Goal: Check status: Check status

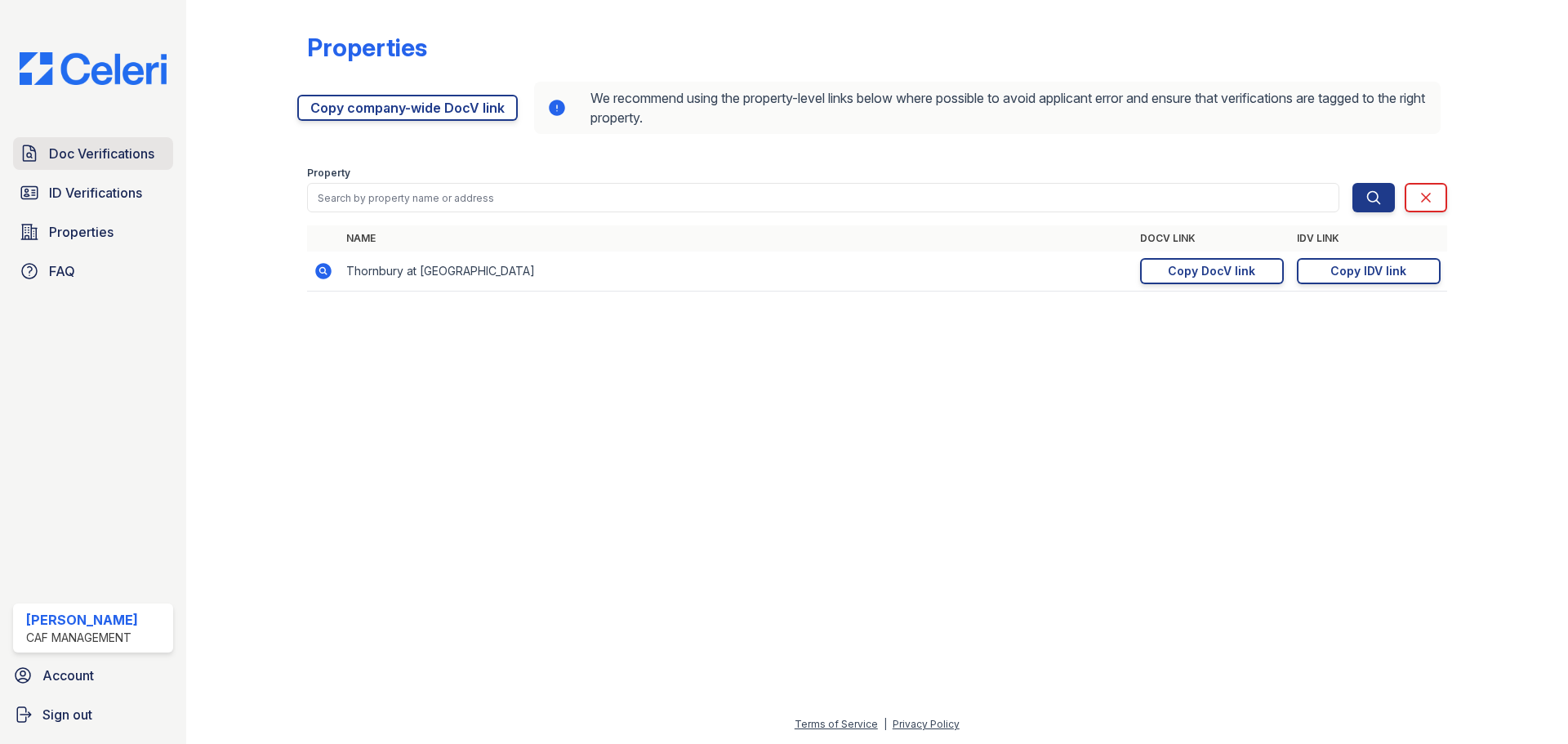
click at [119, 149] on span "Doc Verifications" at bounding box center [102, 154] width 106 height 20
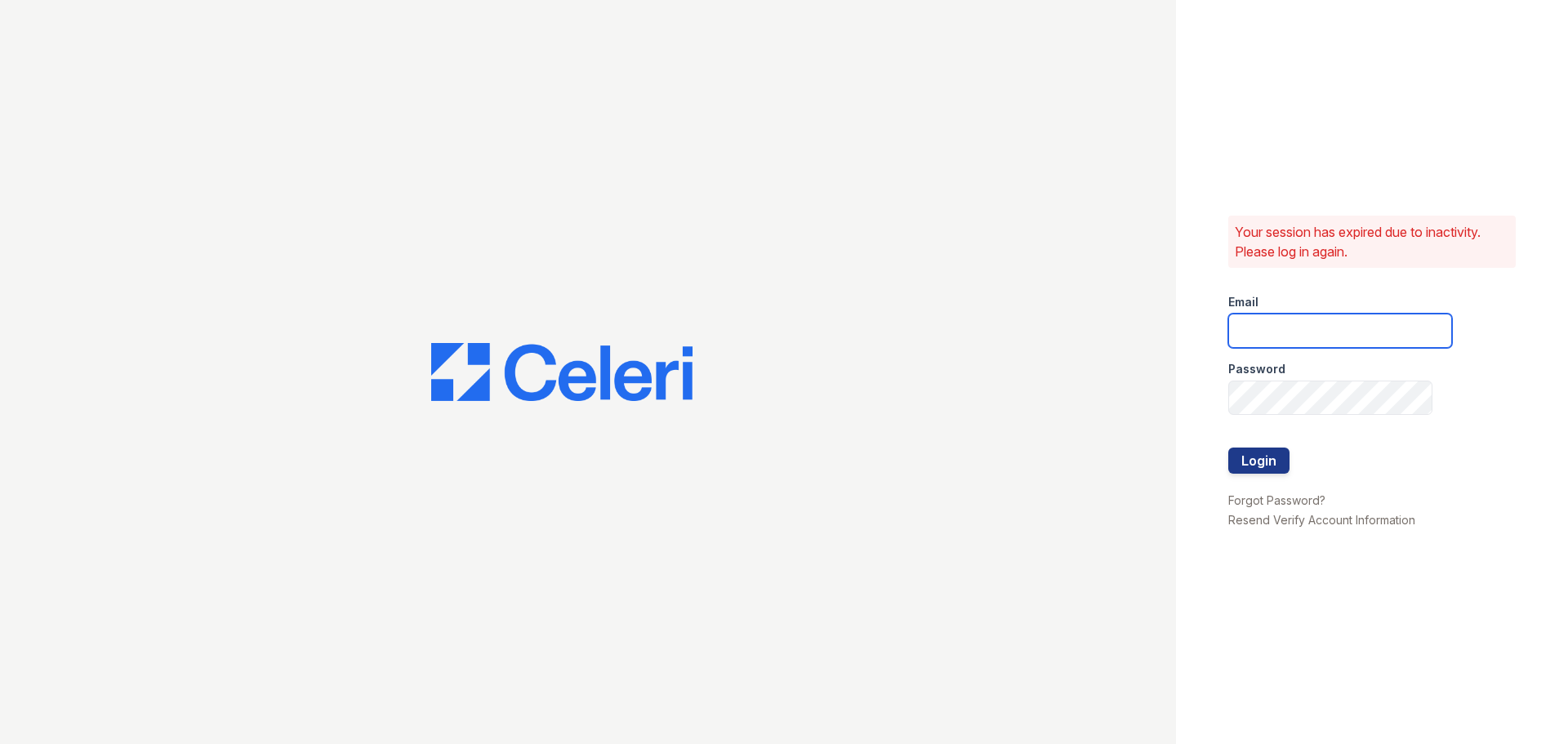
type input "thornbury.am@cafmanagement.com"
click at [1263, 449] on button "Login" at bounding box center [1259, 460] width 61 height 26
click at [1261, 459] on button "Login" at bounding box center [1259, 460] width 61 height 26
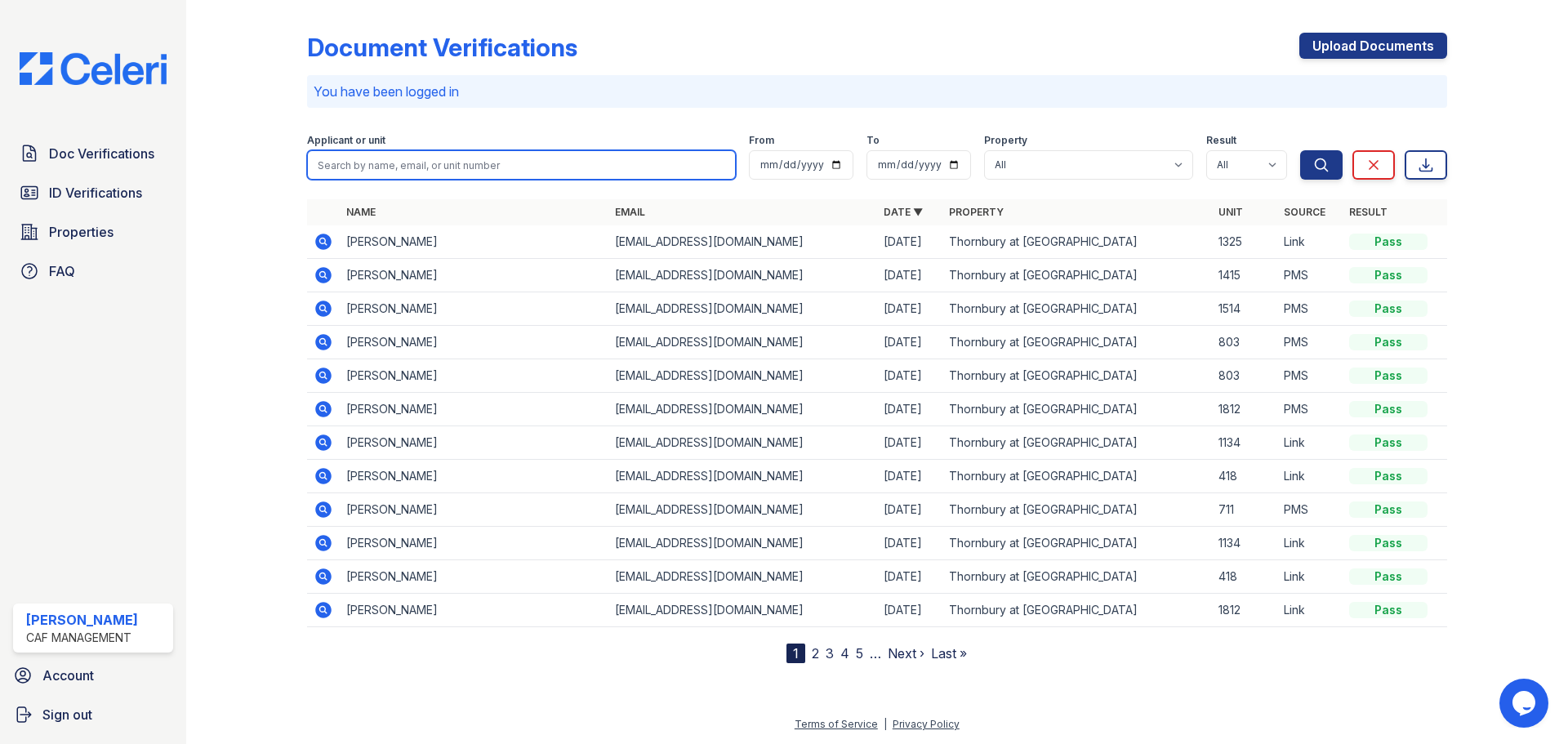
drag, startPoint x: 360, startPoint y: 162, endPoint x: 349, endPoint y: 162, distance: 11.0
click at [357, 162] on input "search" at bounding box center [521, 165] width 429 height 30
type input "Foster"
click at [1300, 150] on button "Search" at bounding box center [1321, 165] width 42 height 30
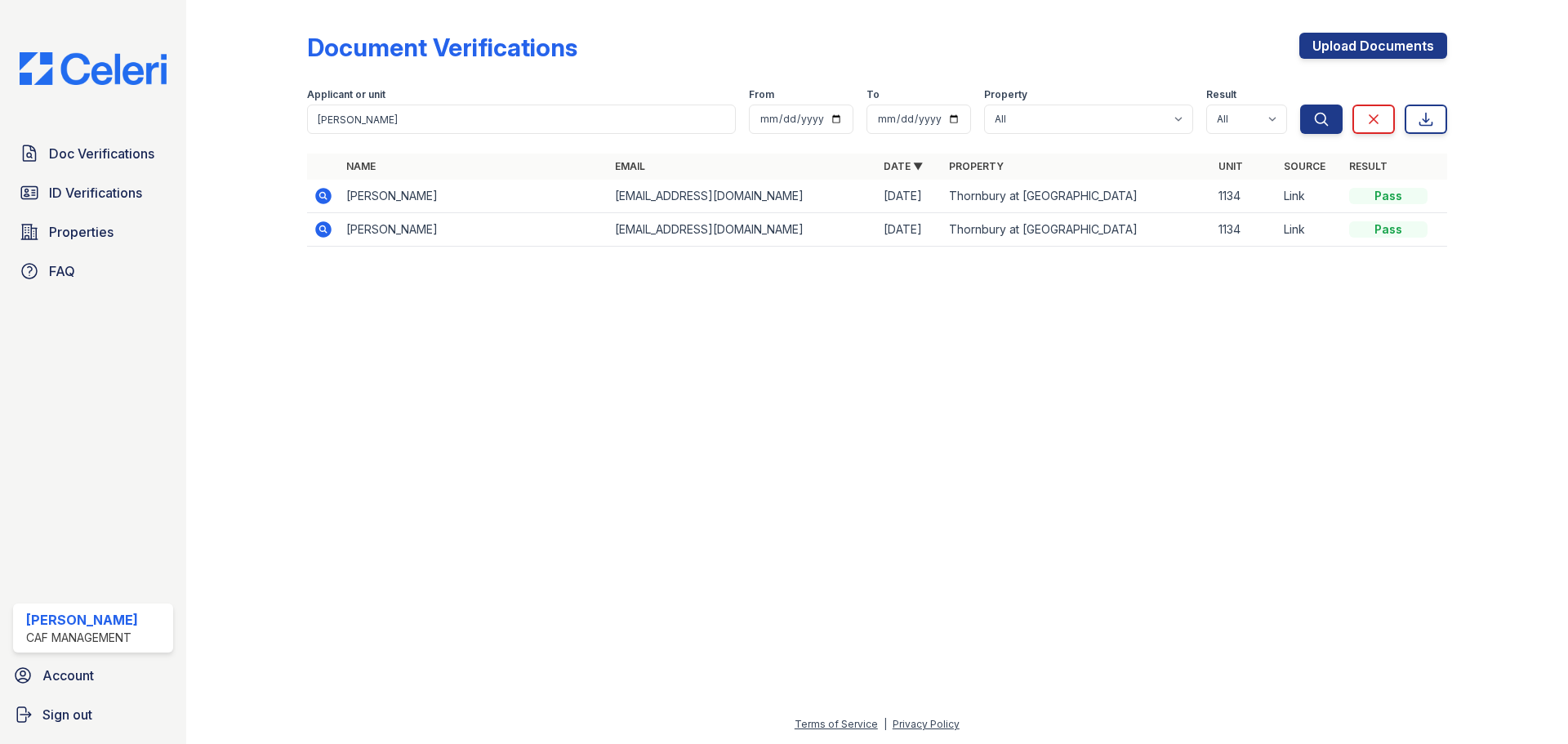
click at [323, 197] on icon at bounding box center [321, 194] width 4 height 4
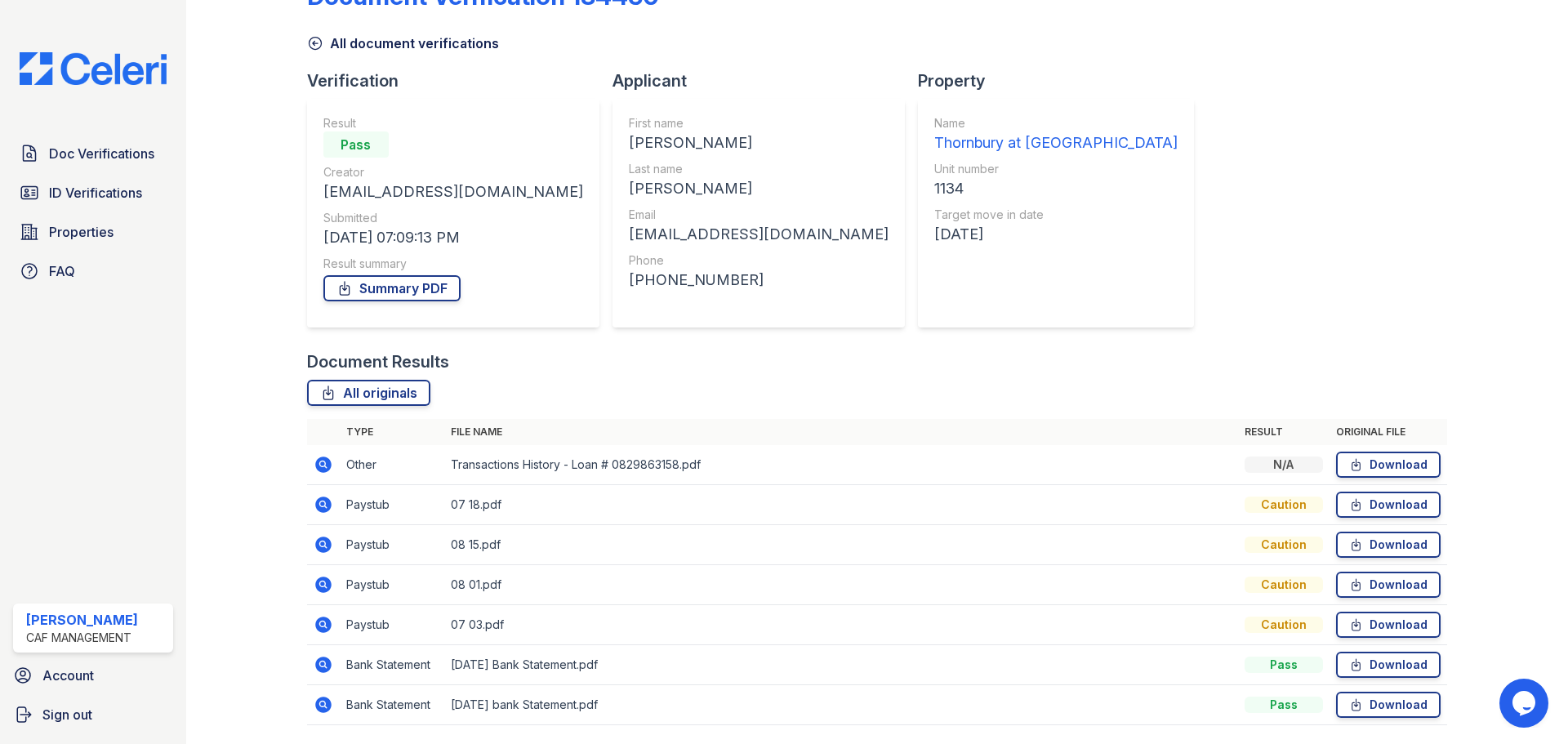
scroll to position [105, 0]
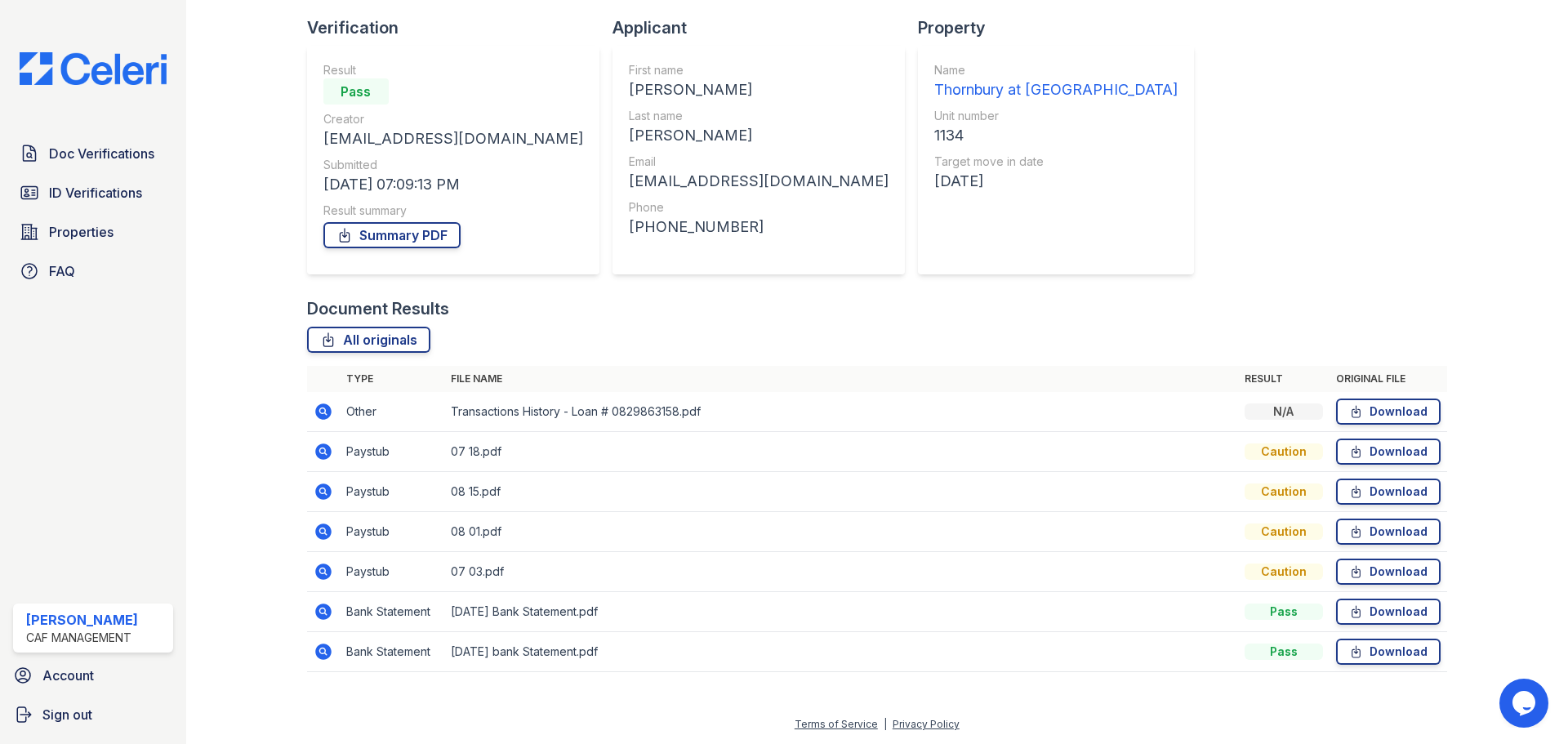
click at [318, 449] on icon at bounding box center [323, 451] width 16 height 16
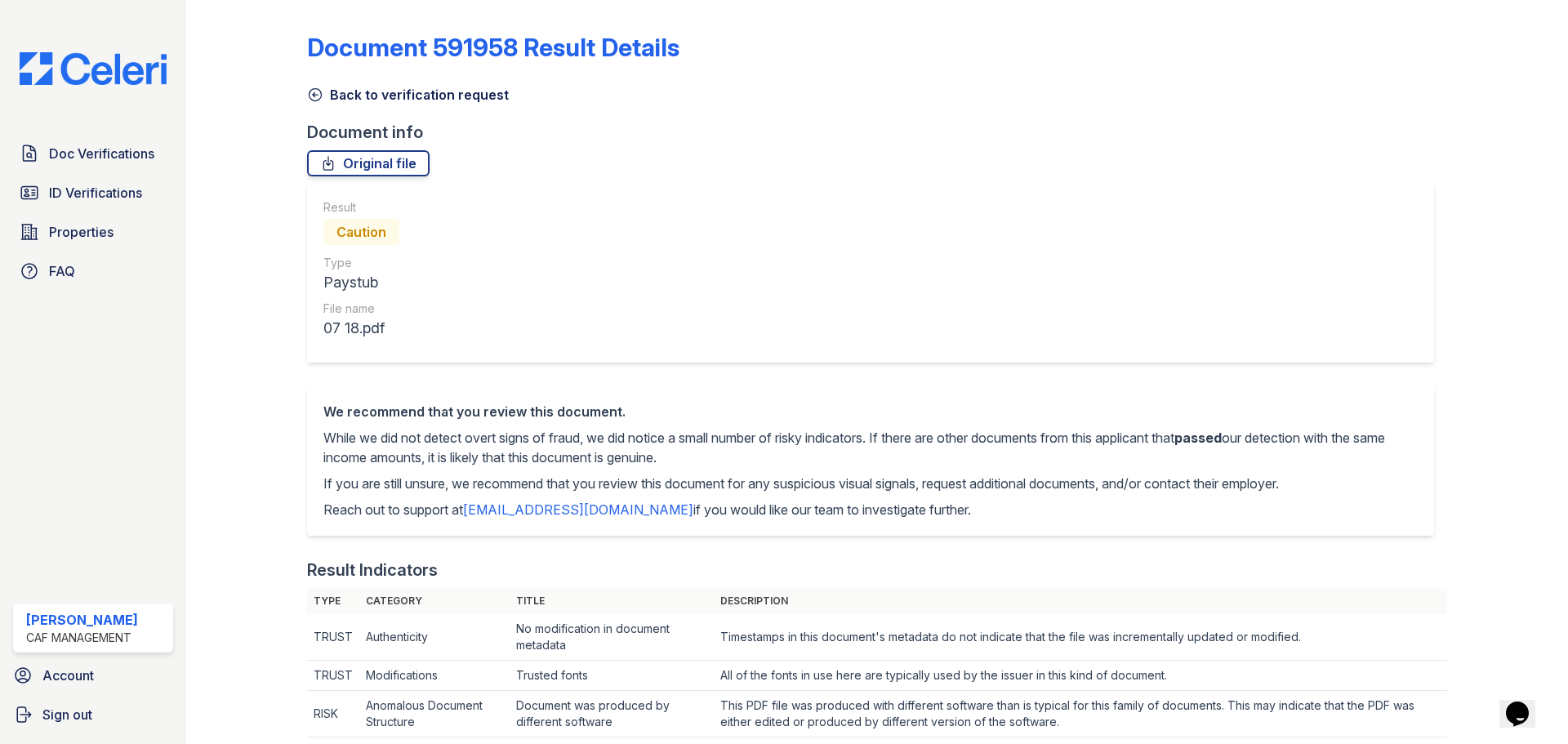
click at [313, 91] on icon at bounding box center [315, 95] width 16 height 16
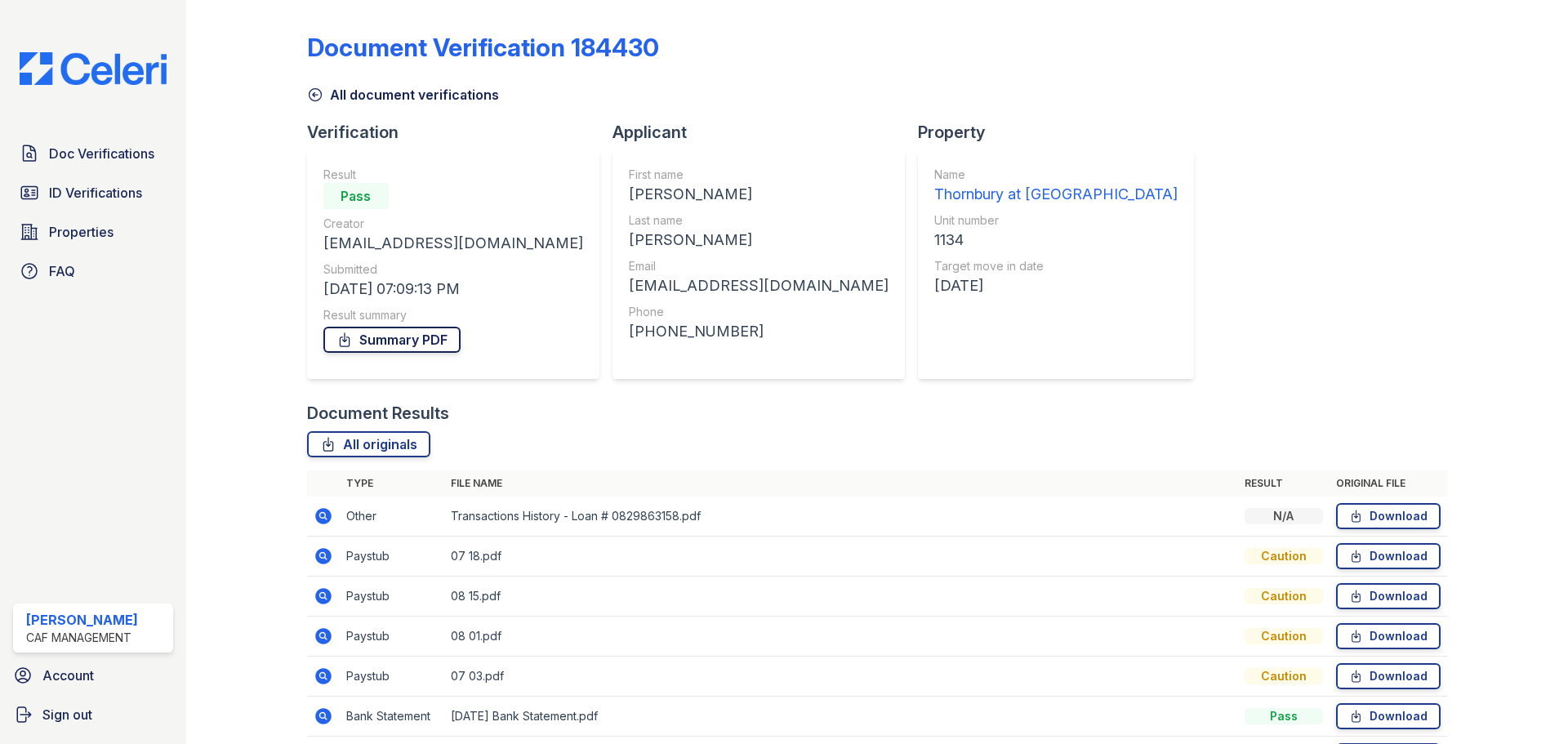
click at [404, 338] on link "Summary PDF" at bounding box center [391, 339] width 137 height 26
click at [114, 189] on span "ID Verifications" at bounding box center [96, 192] width 93 height 20
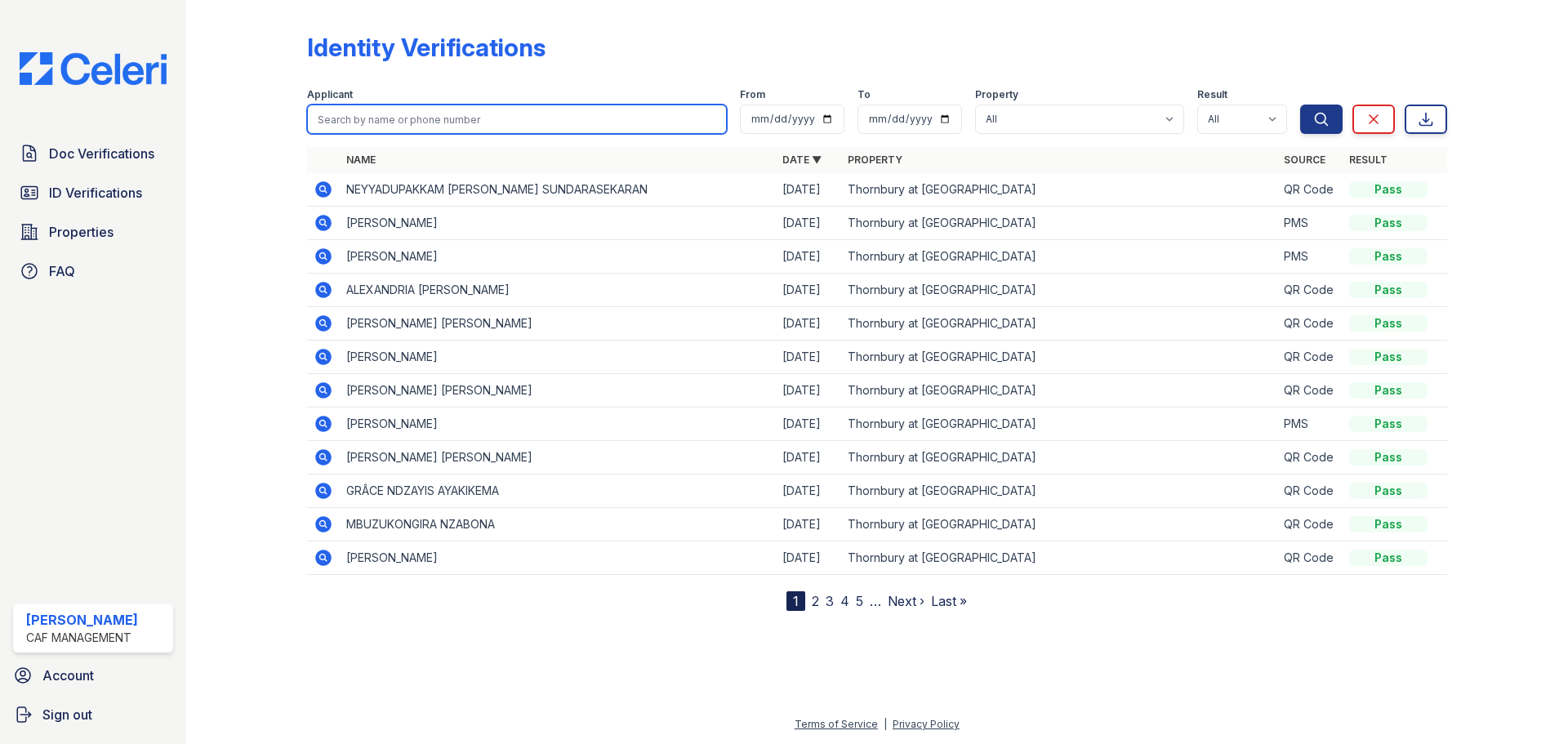
click at [351, 110] on input "search" at bounding box center [517, 119] width 420 height 30
type input "foster"
click at [1300, 105] on button "Search" at bounding box center [1321, 119] width 42 height 30
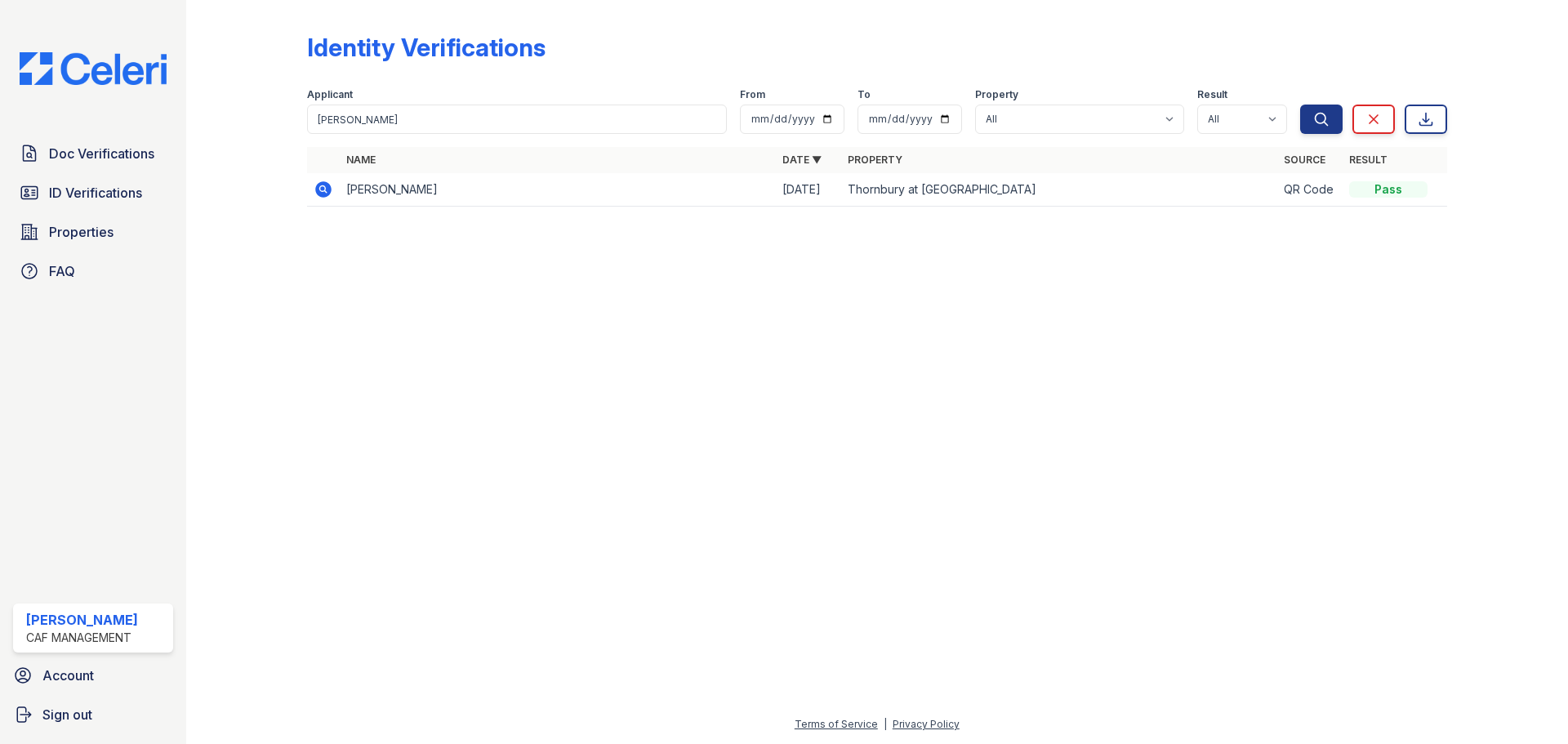
click at [328, 186] on icon at bounding box center [323, 189] width 16 height 16
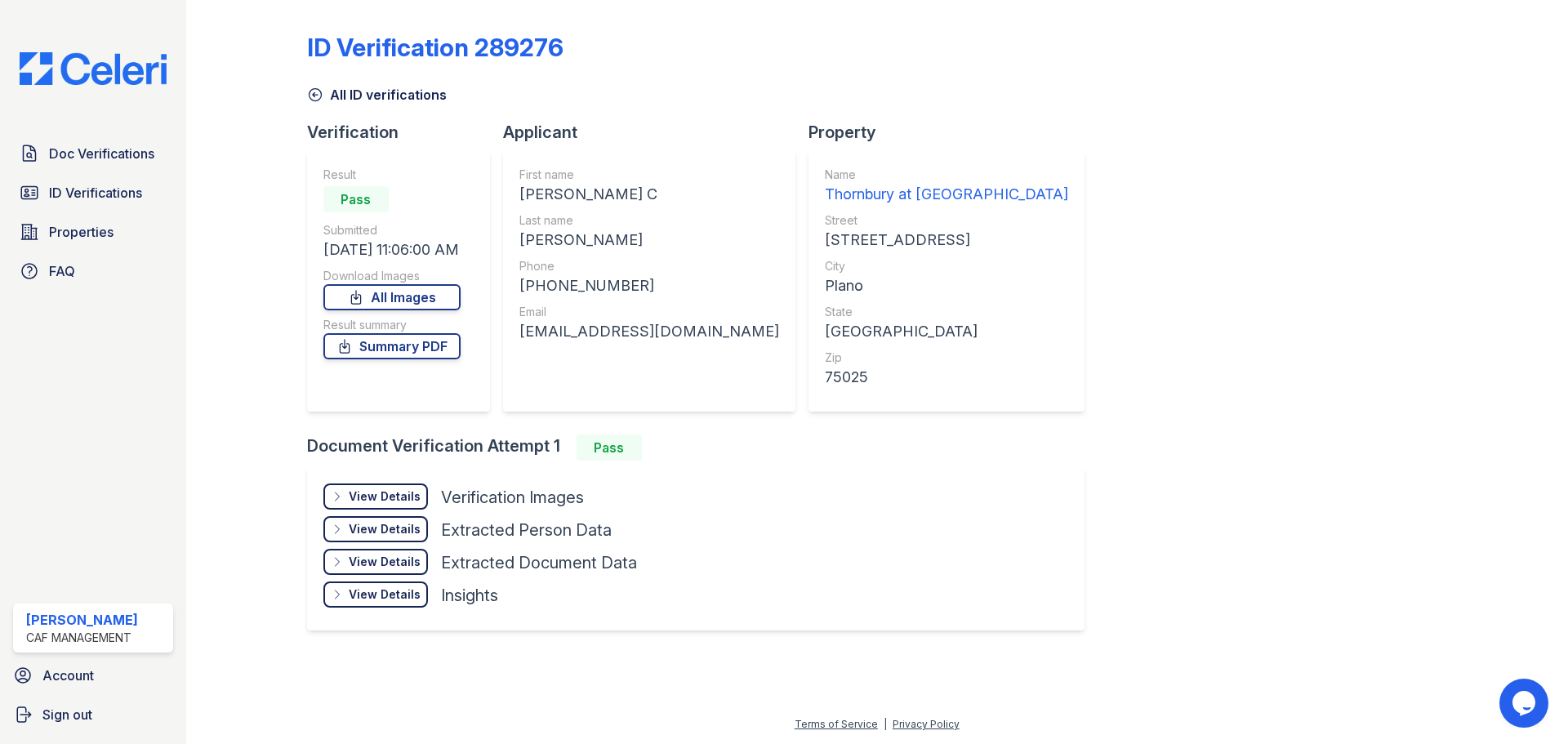
click at [345, 493] on div "View Details Details" at bounding box center [375, 496] width 105 height 26
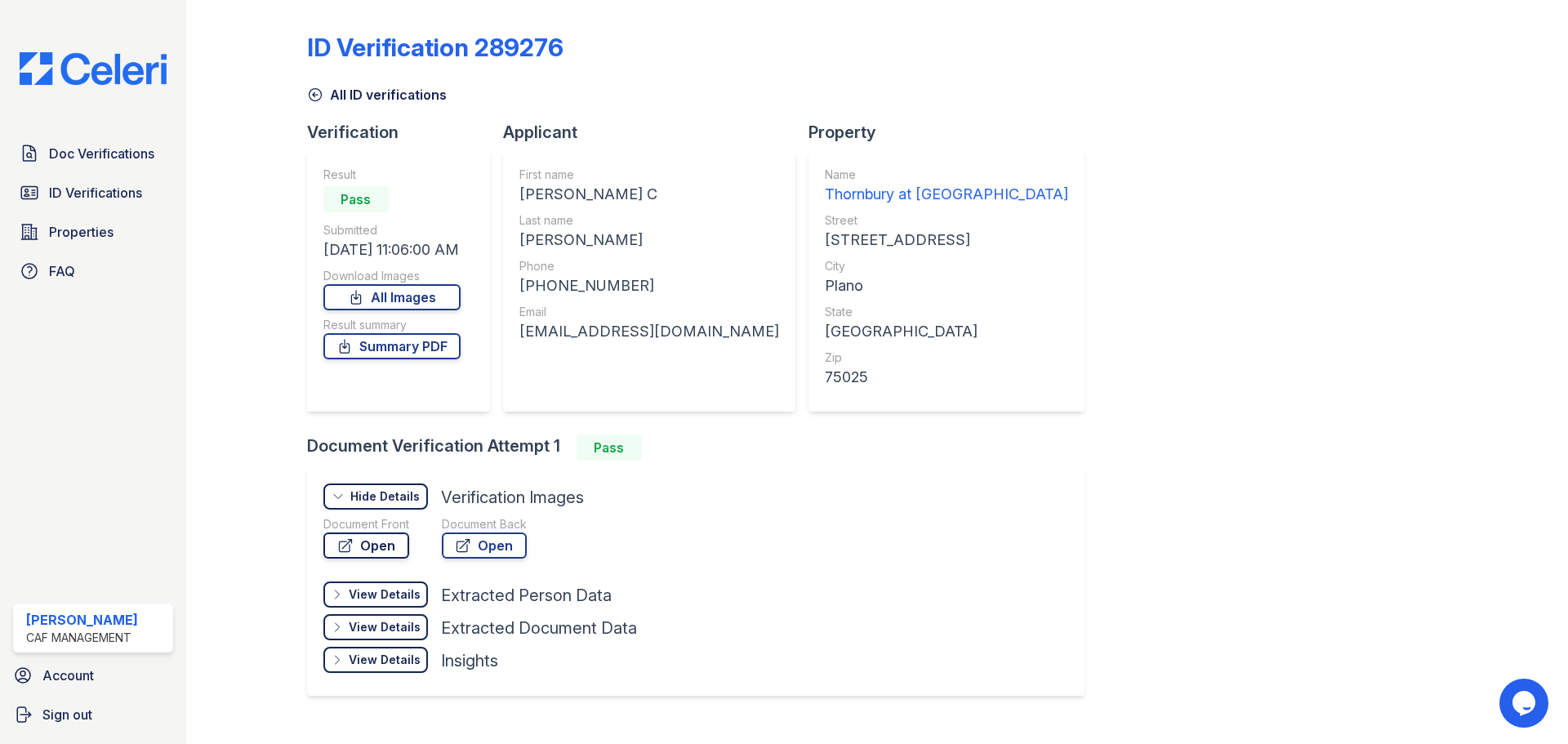
click at [357, 540] on link "Open" at bounding box center [366, 545] width 86 height 26
click at [397, 338] on link "Summary PDF" at bounding box center [391, 346] width 137 height 26
click at [90, 157] on span "Doc Verifications" at bounding box center [102, 154] width 106 height 20
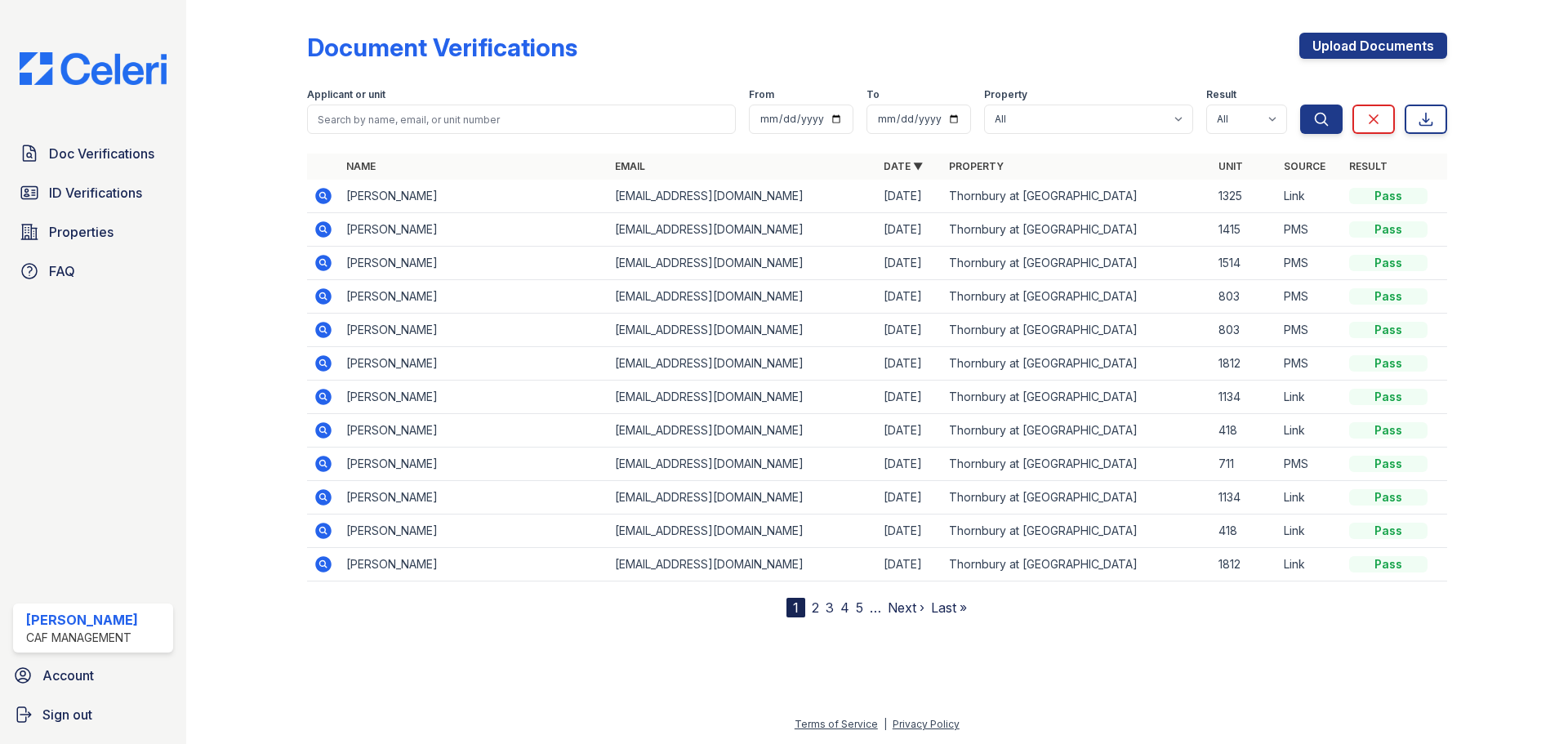
click at [319, 491] on icon at bounding box center [323, 497] width 20 height 20
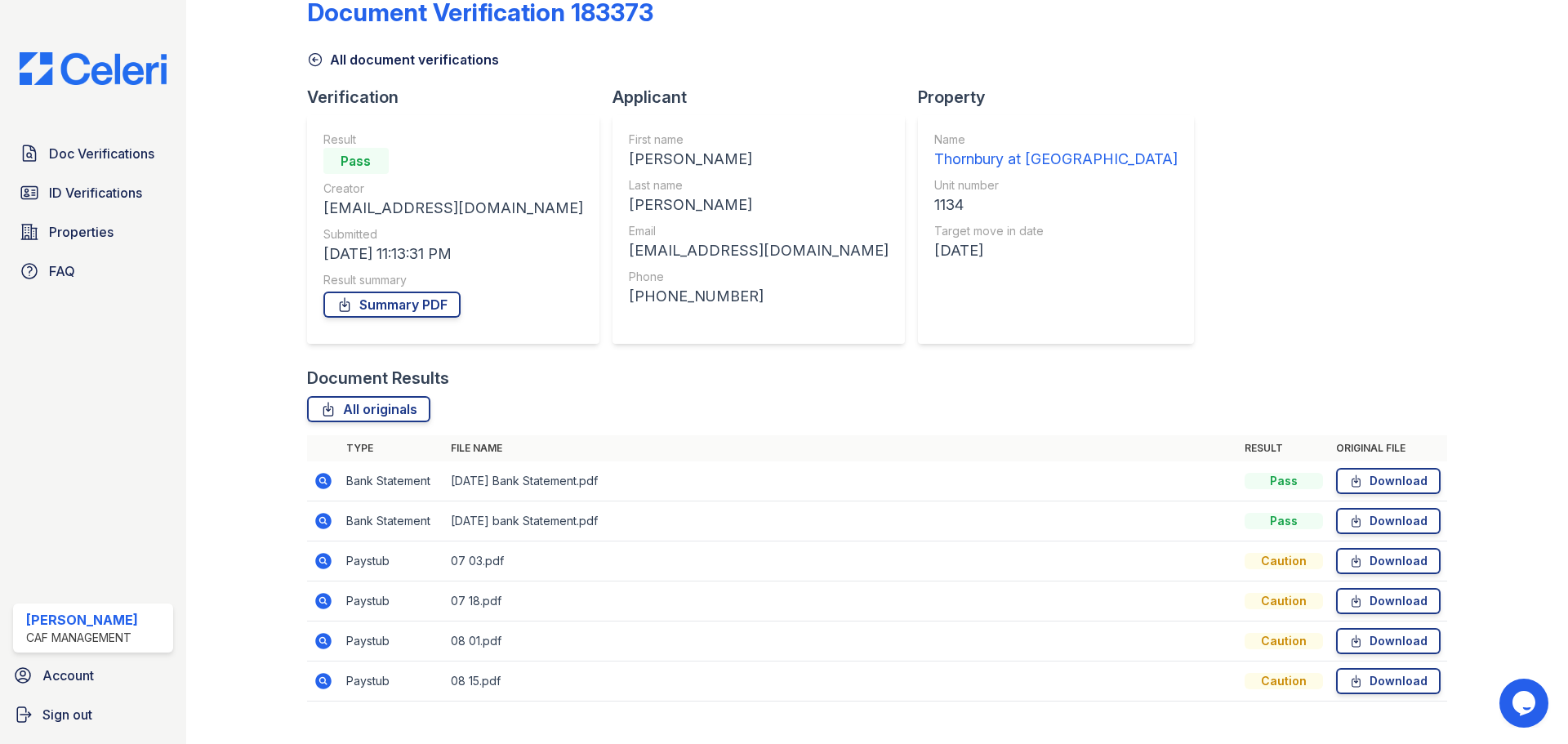
scroll to position [64, 0]
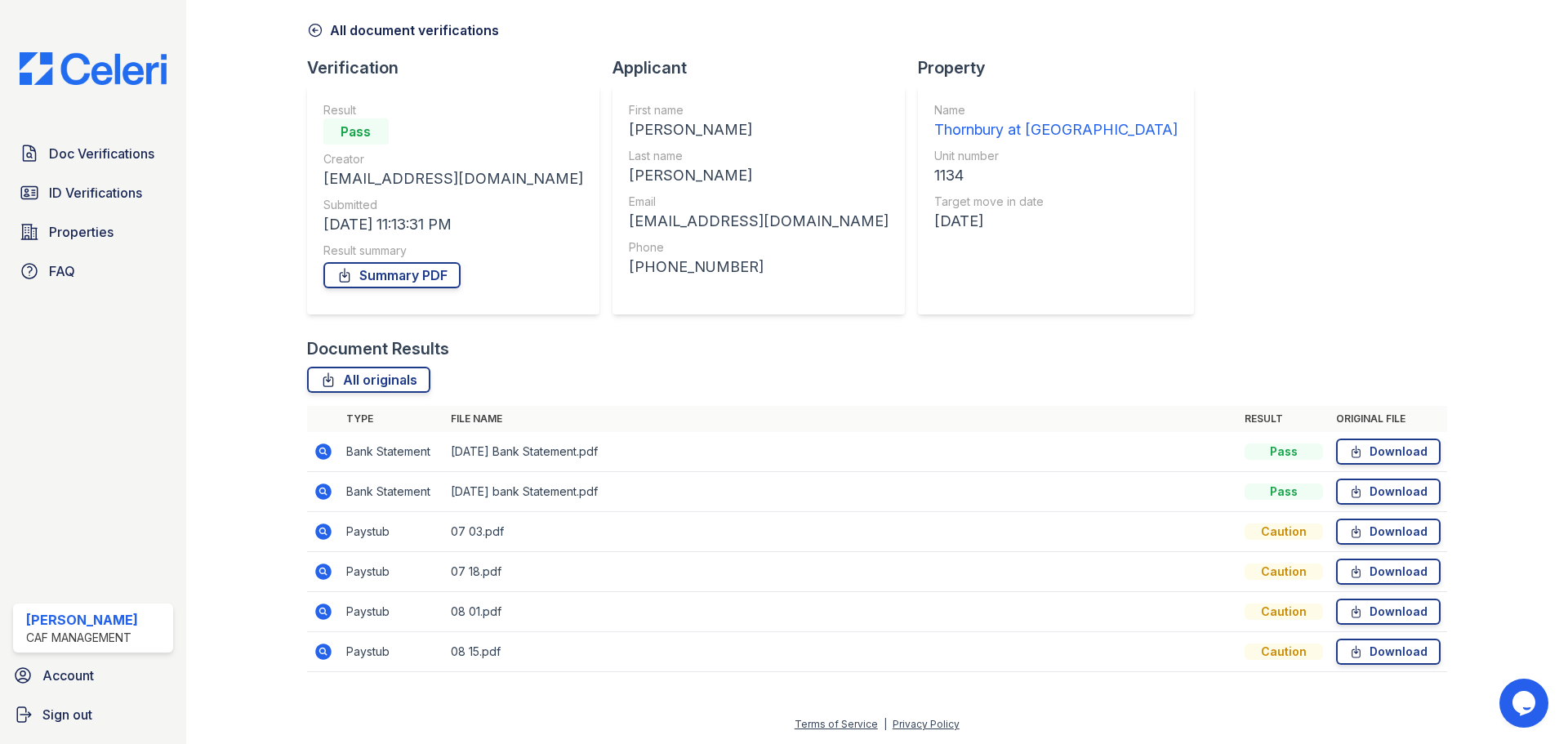
click at [318, 529] on icon at bounding box center [323, 532] width 16 height 16
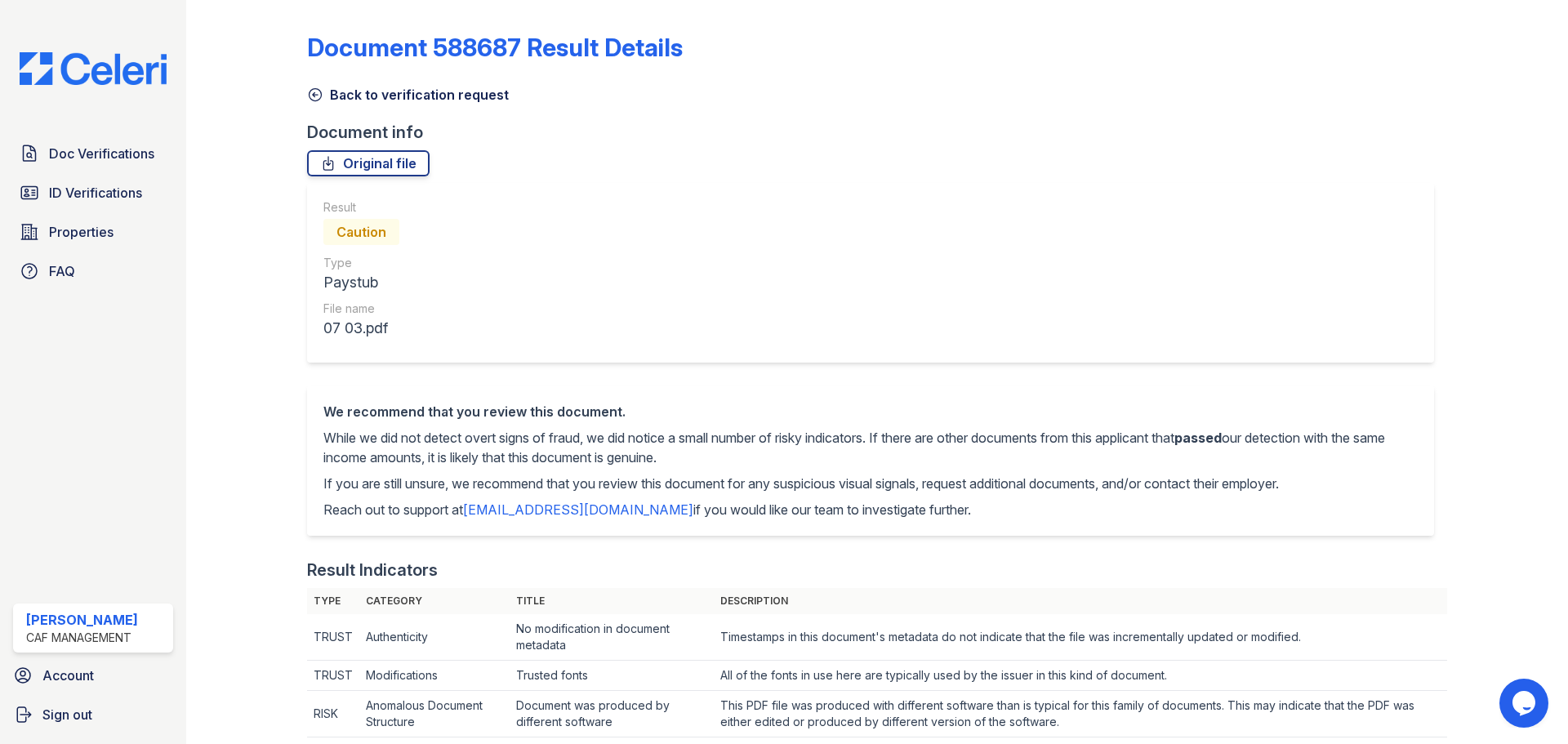
click at [319, 97] on icon at bounding box center [315, 95] width 16 height 16
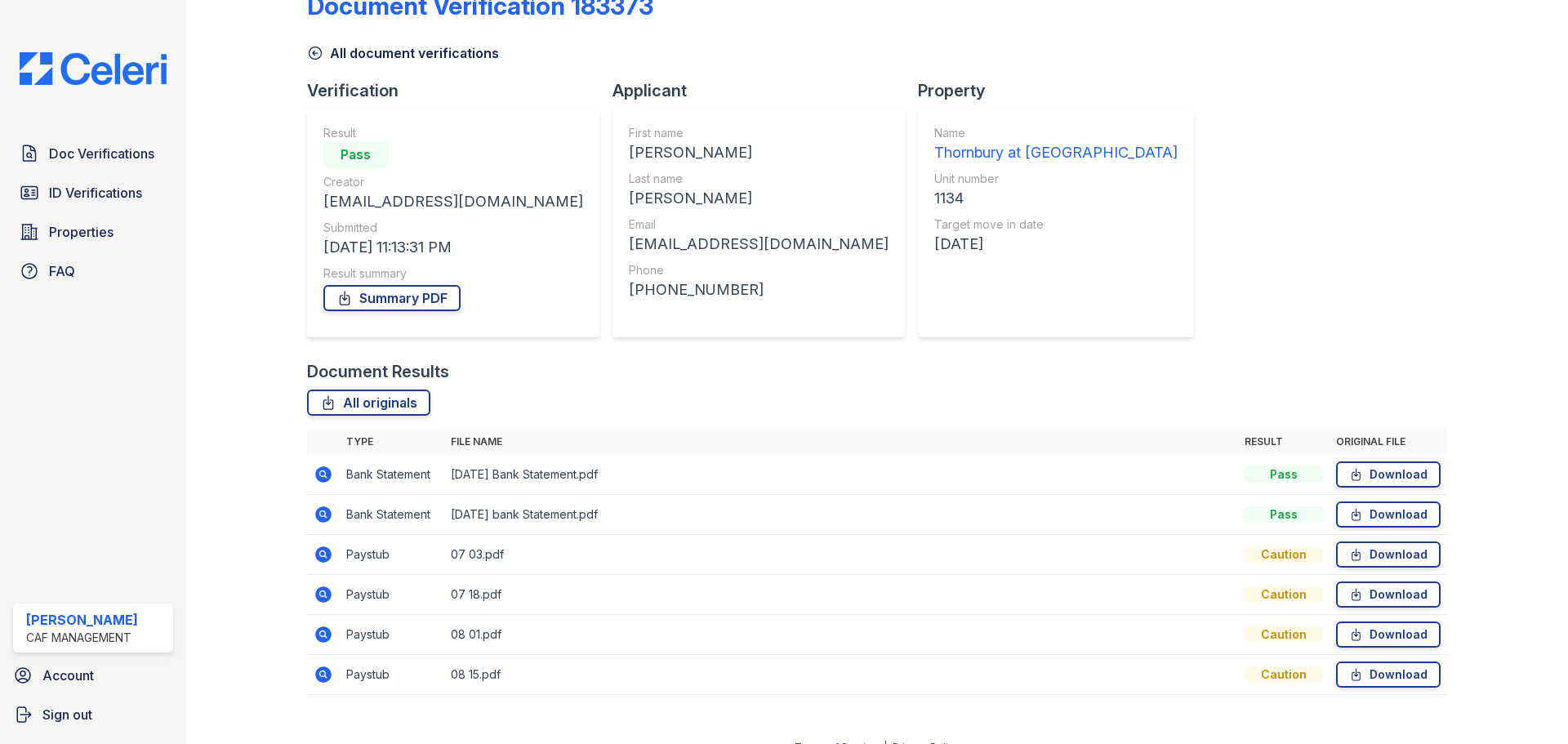
scroll to position [64, 0]
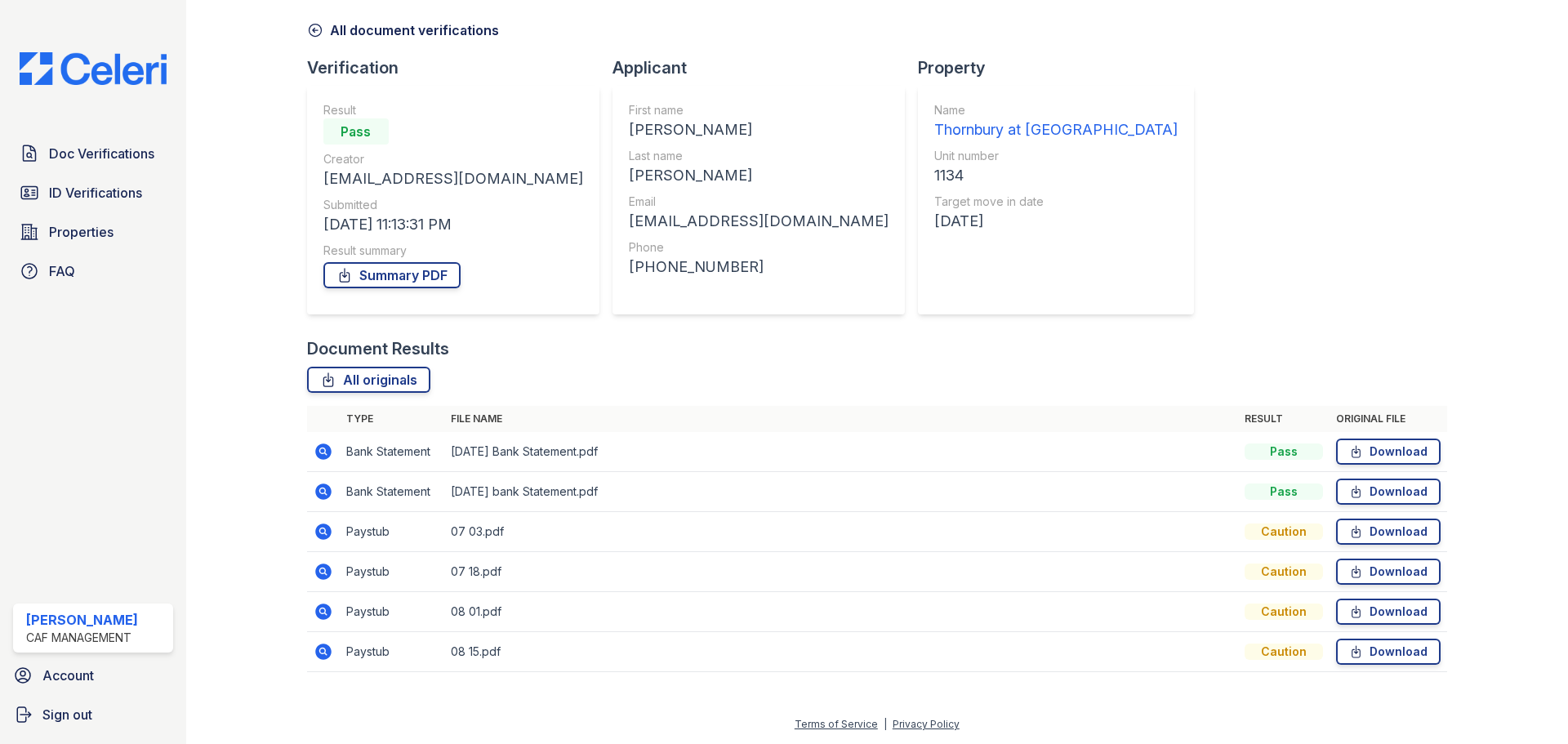
click at [325, 447] on icon at bounding box center [323, 451] width 16 height 16
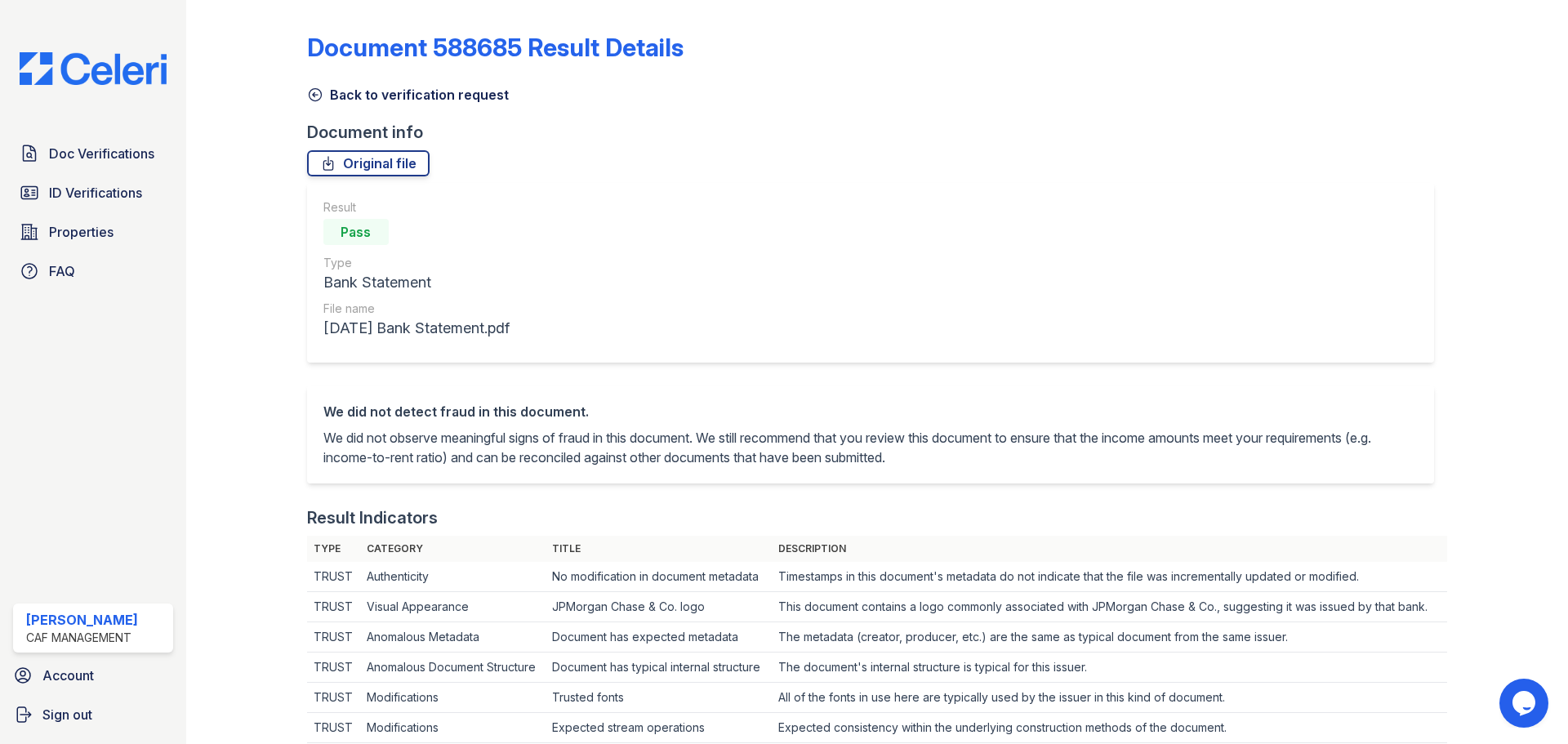
click at [312, 87] on icon at bounding box center [315, 95] width 16 height 16
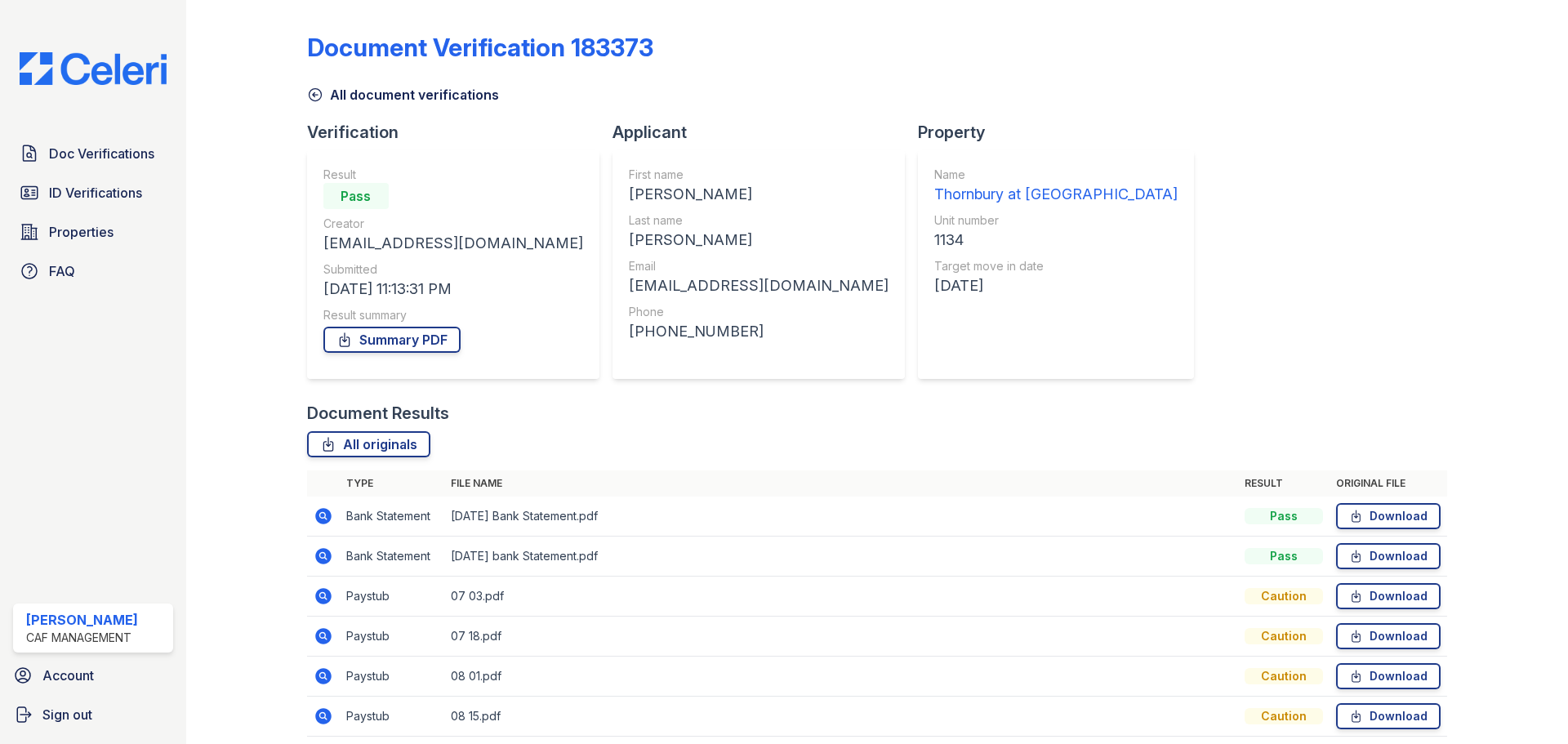
click at [330, 560] on icon at bounding box center [323, 556] width 20 height 20
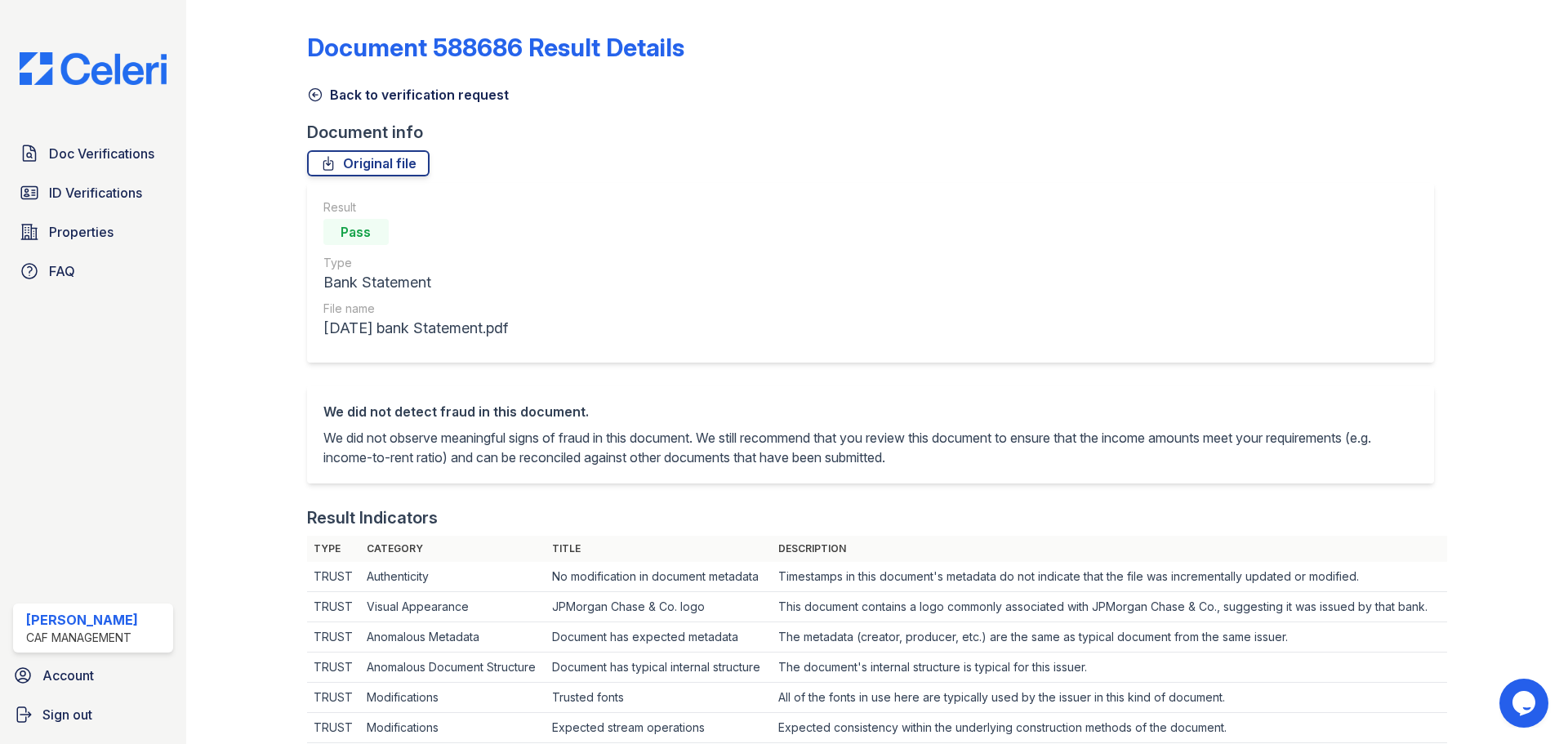
click at [313, 96] on icon at bounding box center [315, 95] width 13 height 13
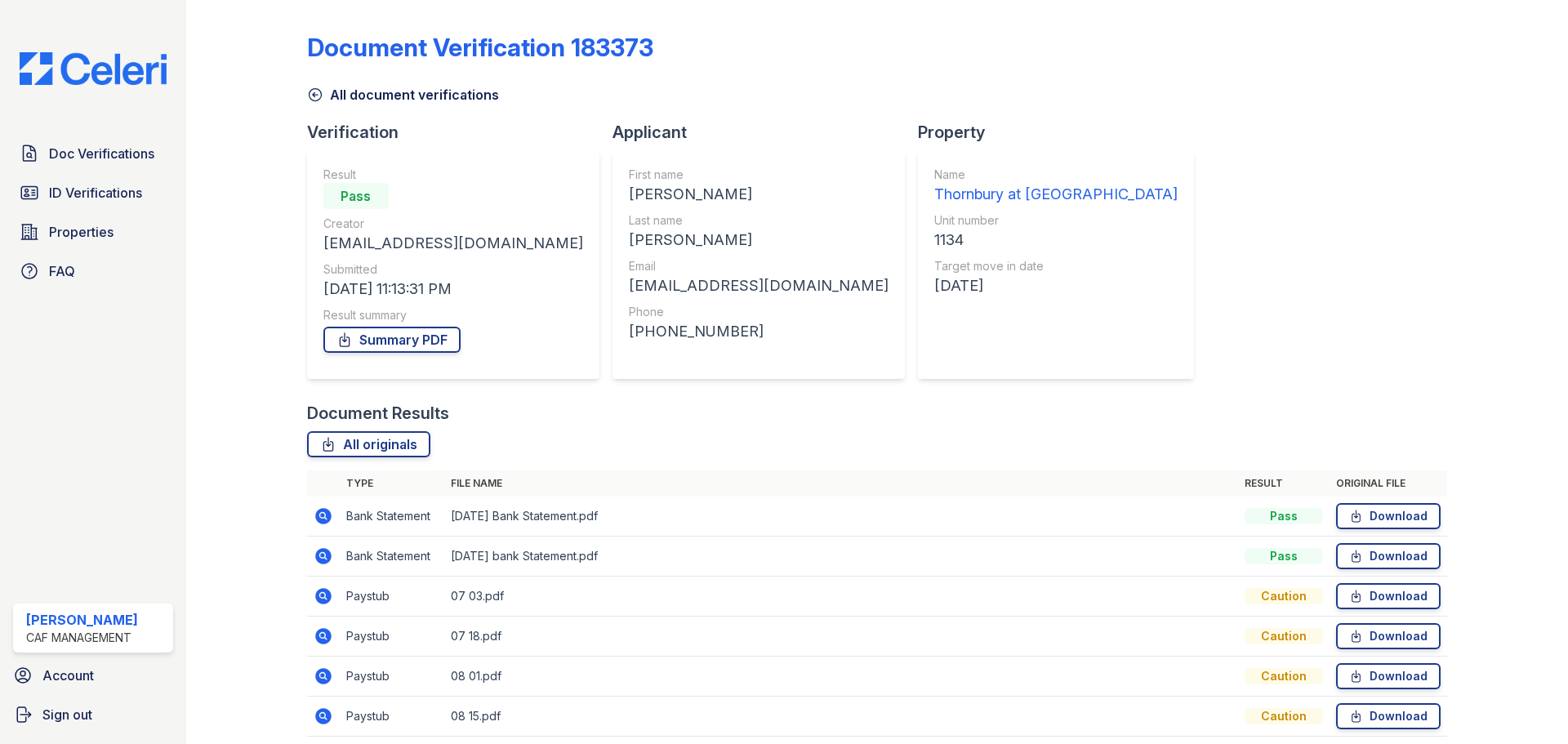
click at [320, 514] on icon at bounding box center [321, 515] width 4 height 4
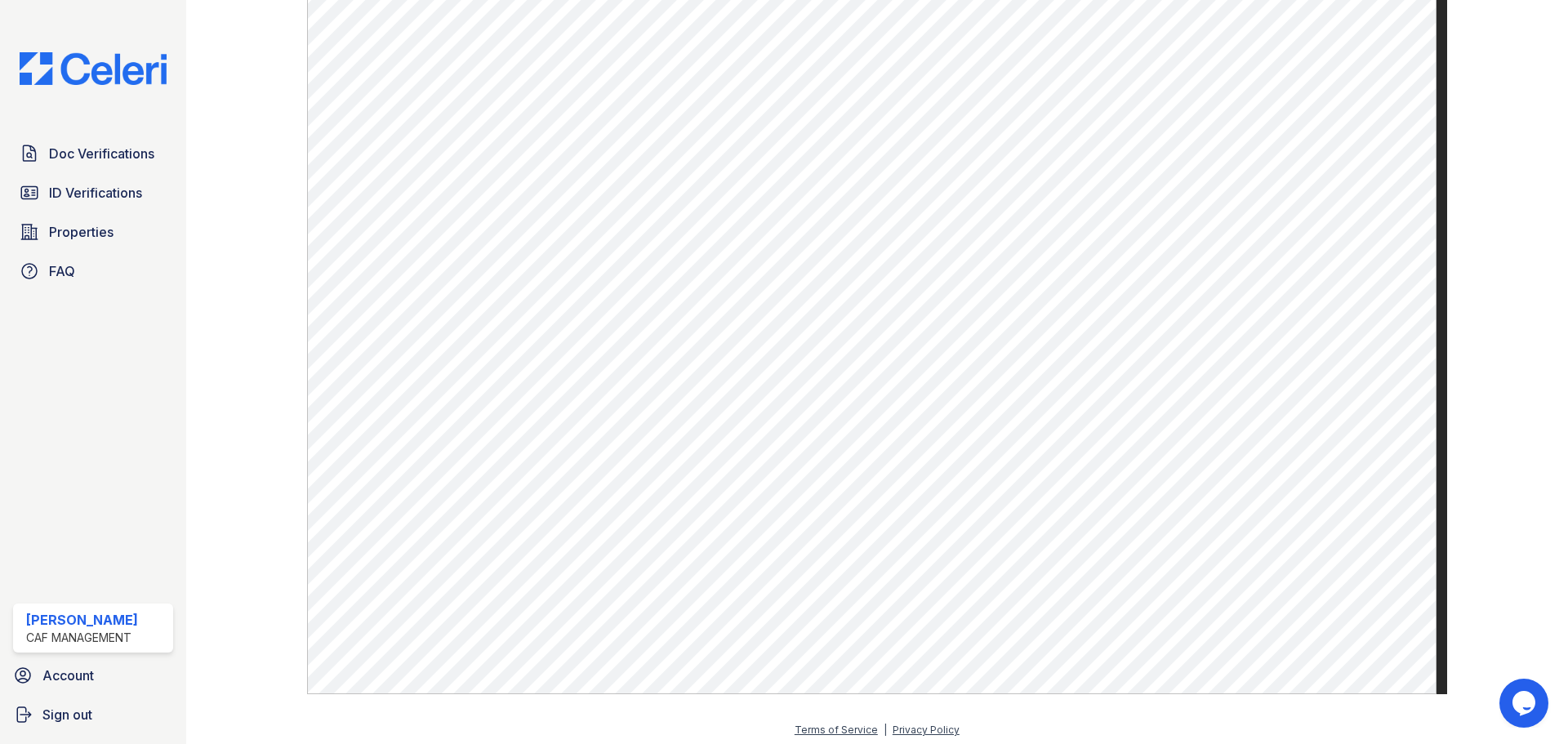
scroll to position [844, 0]
